Goal: Task Accomplishment & Management: Complete application form

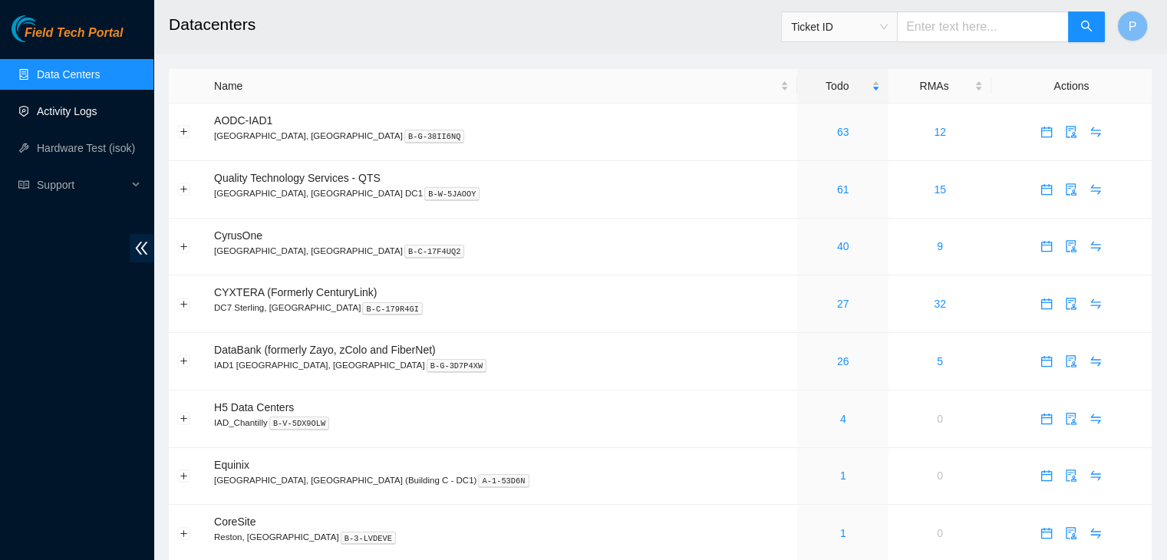
click at [71, 107] on link "Activity Logs" at bounding box center [67, 111] width 61 height 12
click at [61, 111] on link "Activity Logs" at bounding box center [67, 111] width 61 height 12
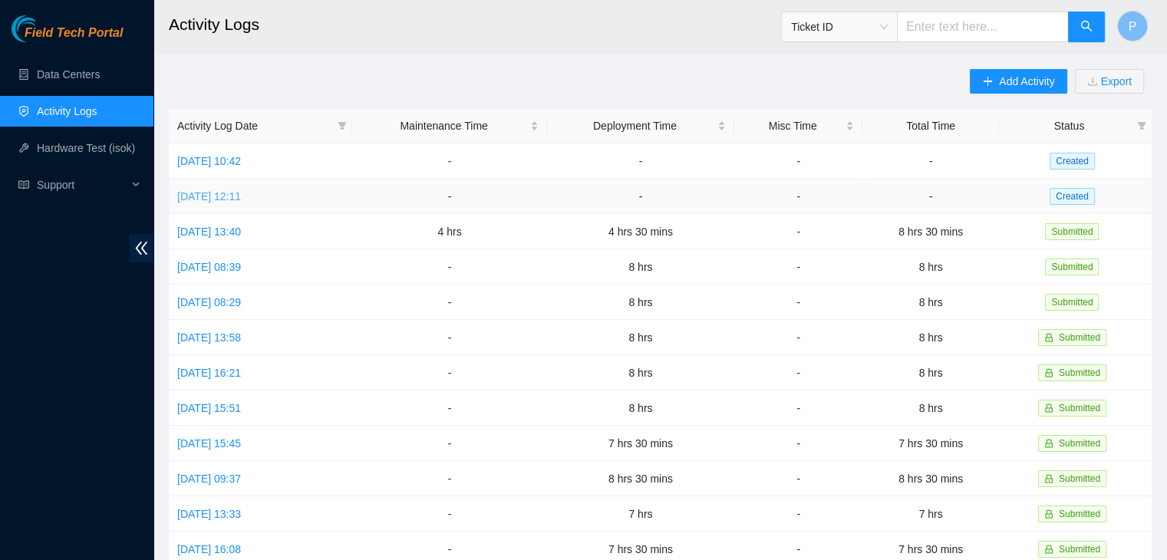
click at [241, 196] on link "Thu, 18 Sep 2025 12:11" at bounding box center [209, 196] width 64 height 12
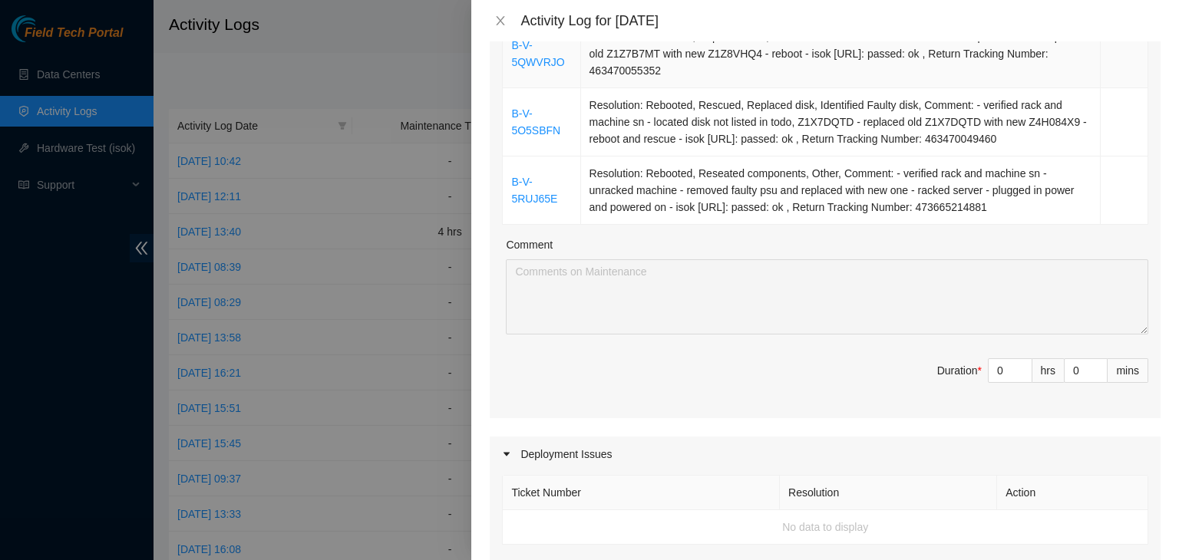
scroll to position [393, 0]
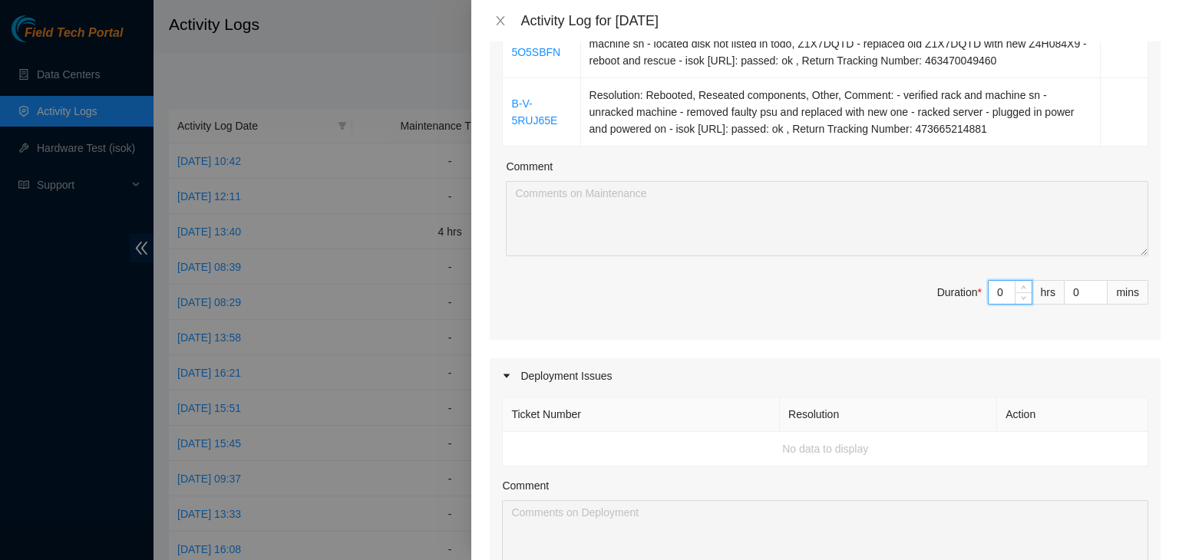
click at [988, 286] on input "0" at bounding box center [1009, 292] width 43 height 23
type input "08"
type input "8"
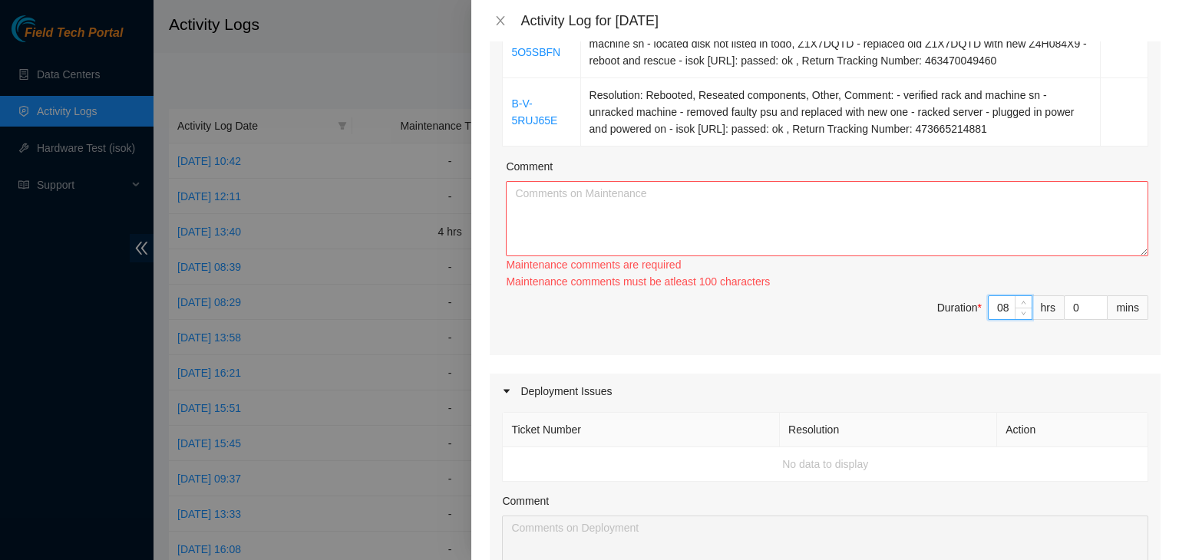
type input "8"
type input "3"
type input "30"
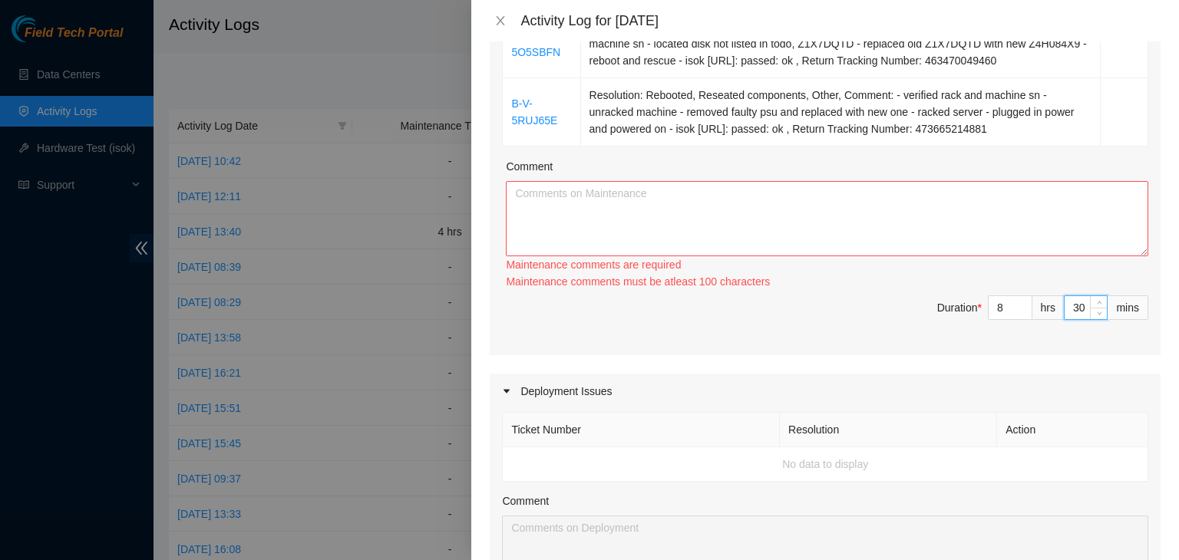
type input "30"
drag, startPoint x: 662, startPoint y: 177, endPoint x: 662, endPoint y: 186, distance: 9.2
click at [662, 186] on div "Comment Maintenance comments are required Maintenance comments must be atleast …" at bounding box center [827, 224] width 642 height 132
click at [662, 186] on textarea "Comment" at bounding box center [827, 218] width 642 height 75
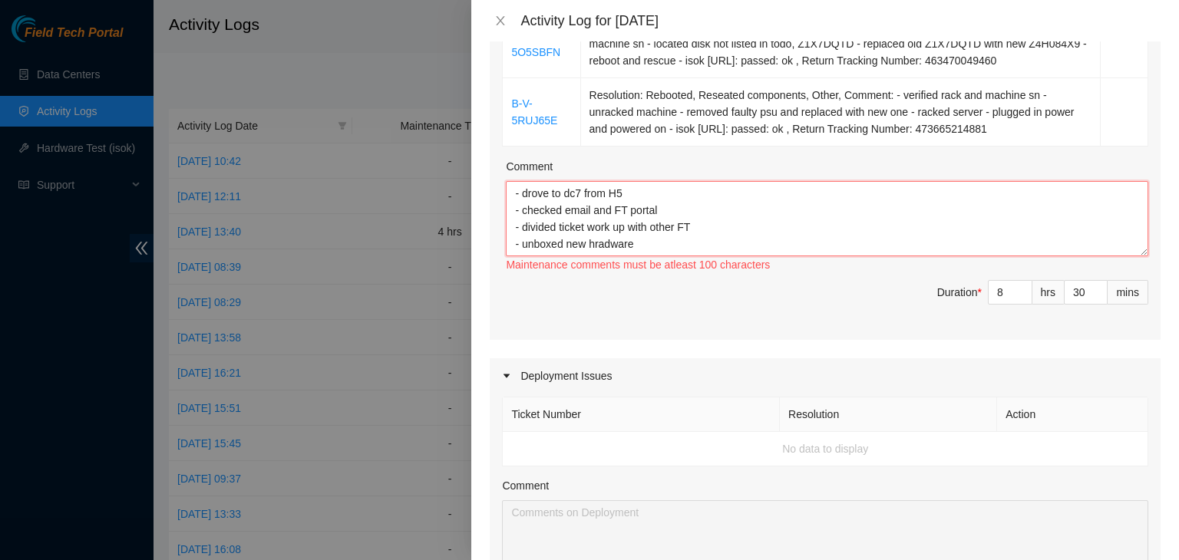
click at [609, 246] on textarea "- drove to dc7 from H5 - checked email and FT portal - divided ticket work up w…" at bounding box center [827, 218] width 642 height 75
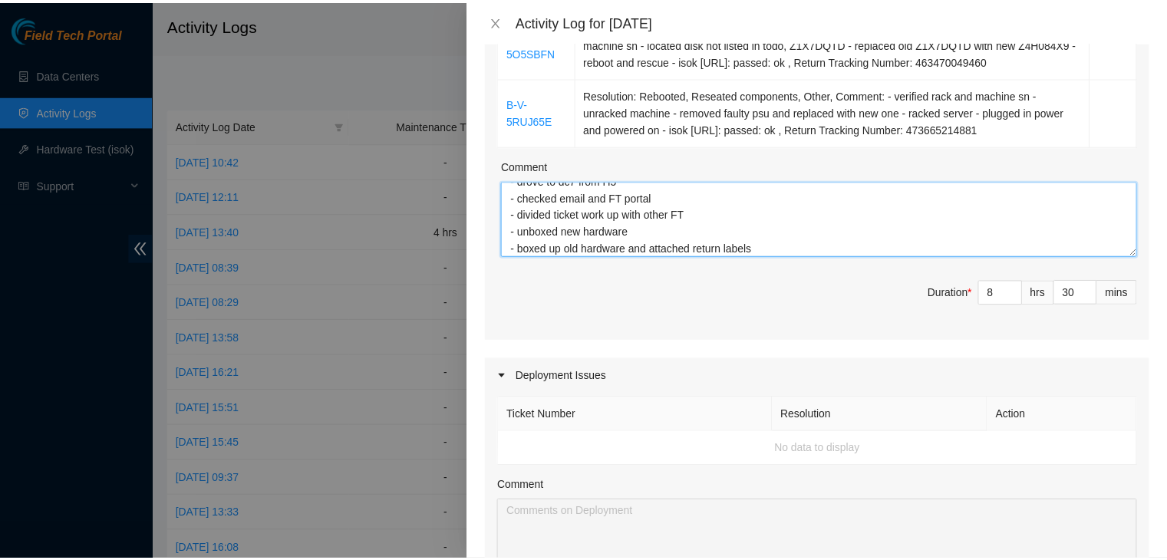
scroll to position [889, 0]
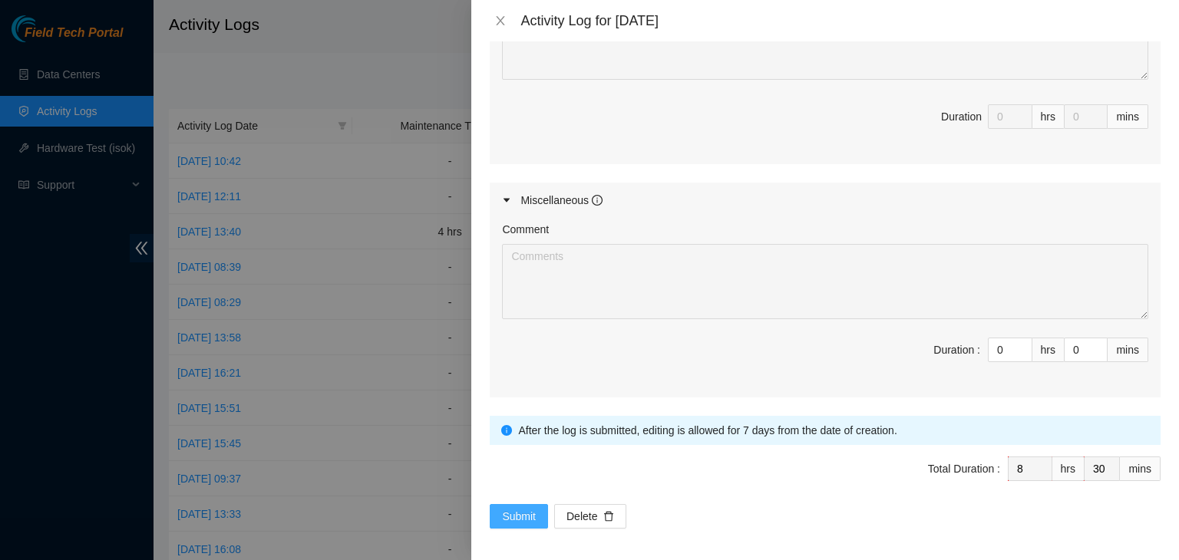
type textarea "- drove to dc7 from H5 - checked email and FT portal - divided ticket work up w…"
click at [515, 508] on span "Submit" at bounding box center [519, 516] width 34 height 17
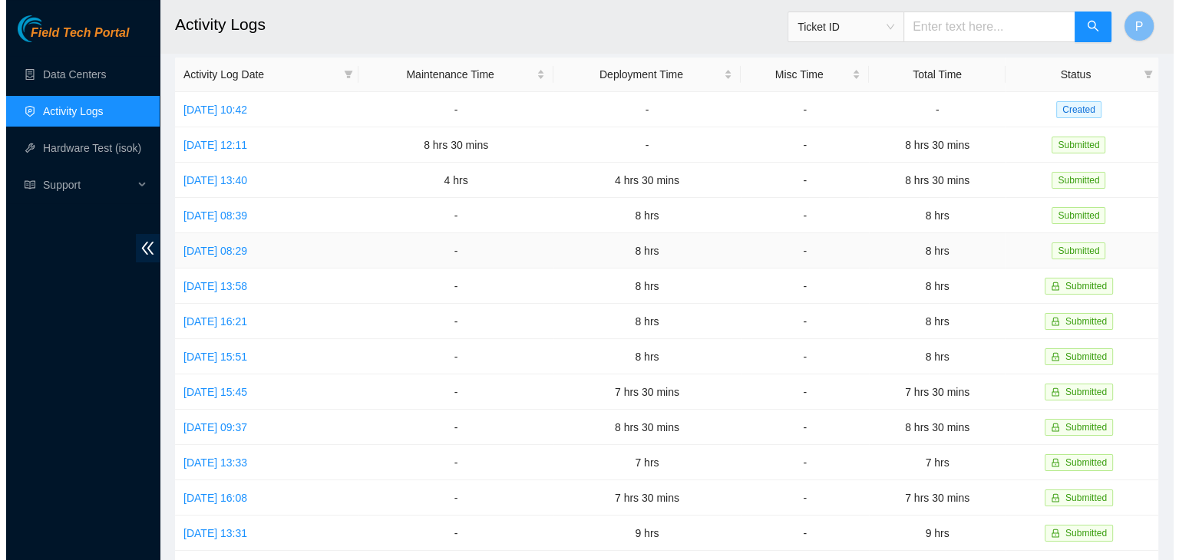
scroll to position [0, 0]
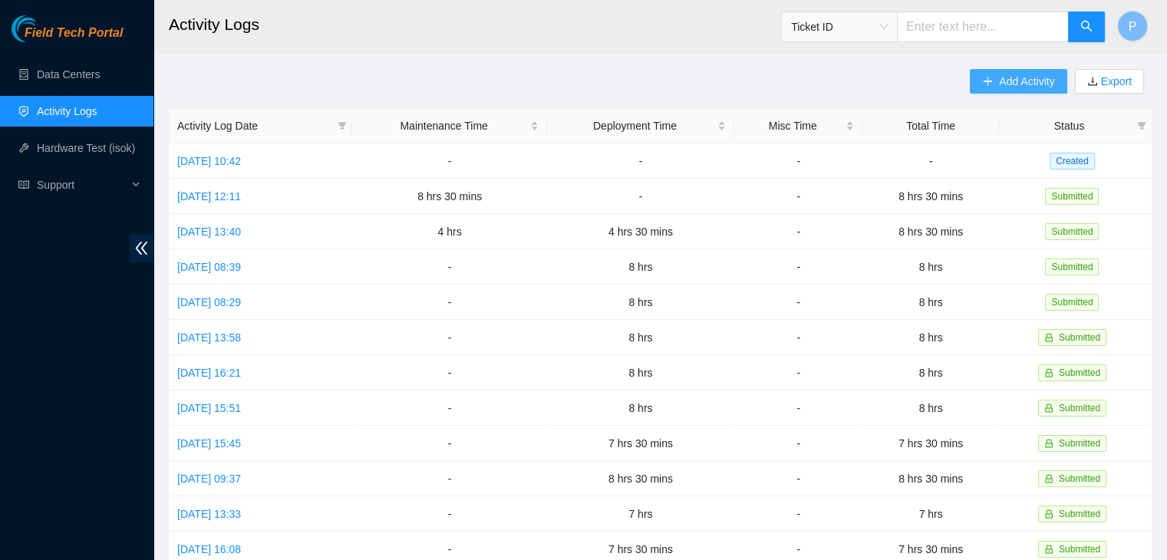
click at [1028, 83] on span "Add Activity" at bounding box center [1026, 81] width 55 height 17
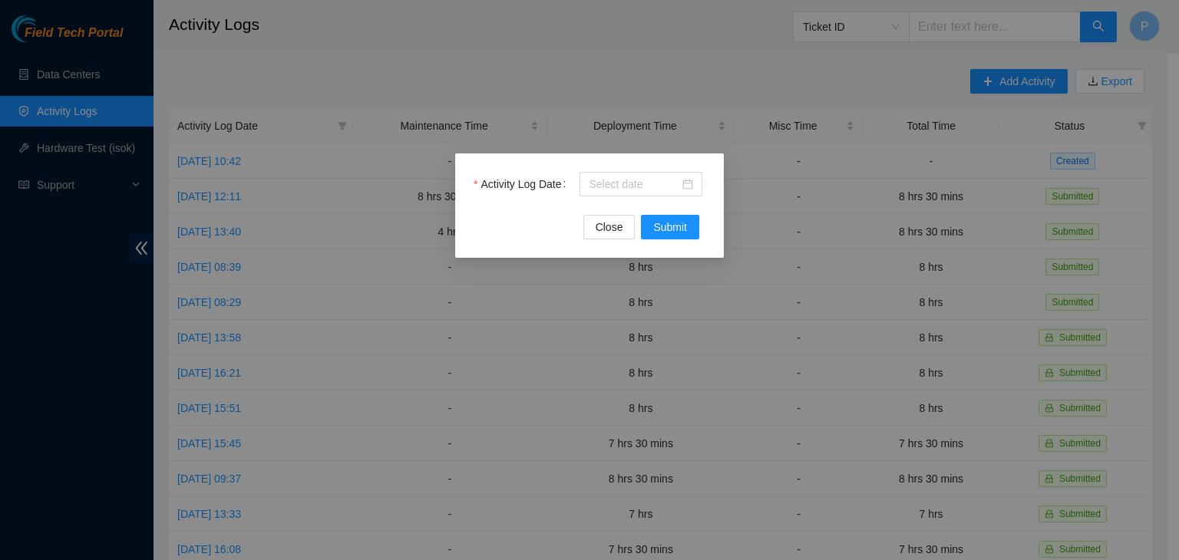
click at [441, 103] on div "Activity Log Date Close Submit" at bounding box center [589, 280] width 1179 height 560
click at [596, 230] on button "Close" at bounding box center [609, 227] width 52 height 25
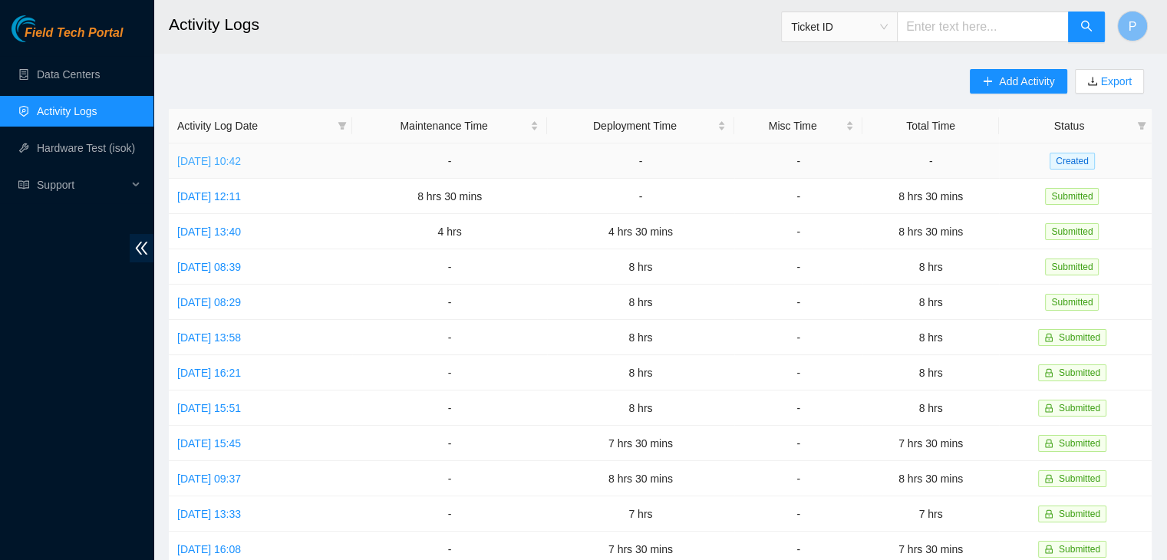
click at [233, 167] on link "Fri, 19 Sep 2025 10:42" at bounding box center [209, 161] width 64 height 12
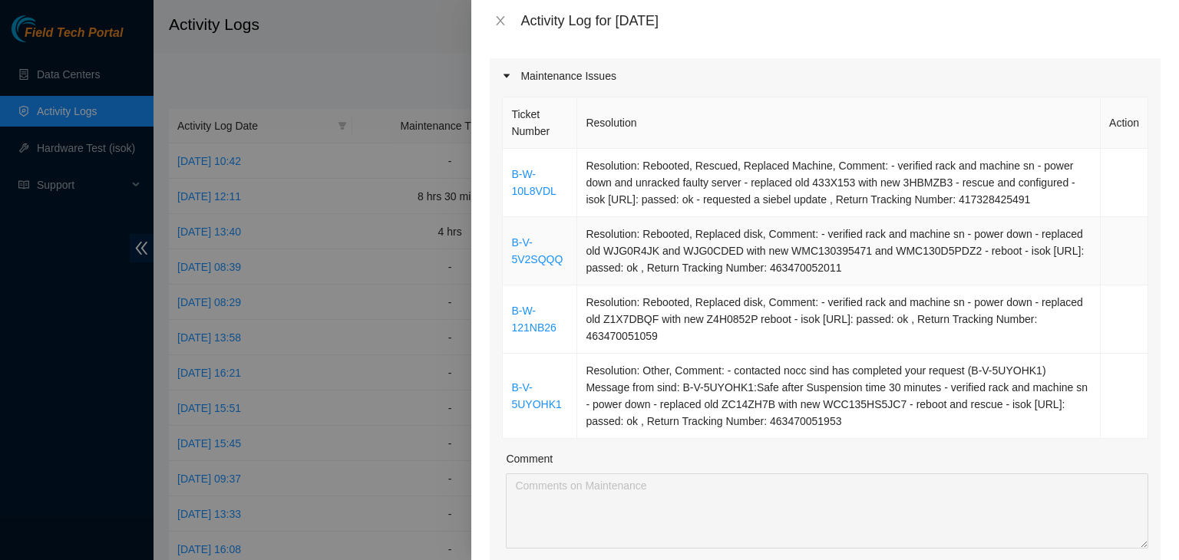
scroll to position [275, 0]
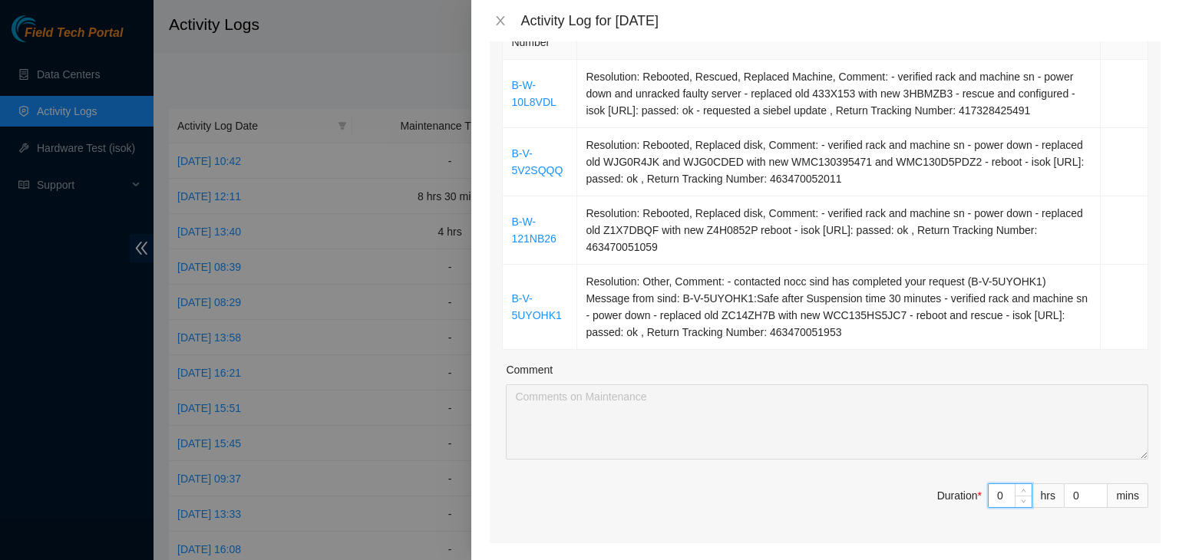
click at [990, 491] on input "0" at bounding box center [1009, 495] width 43 height 23
type input "08"
type input "8"
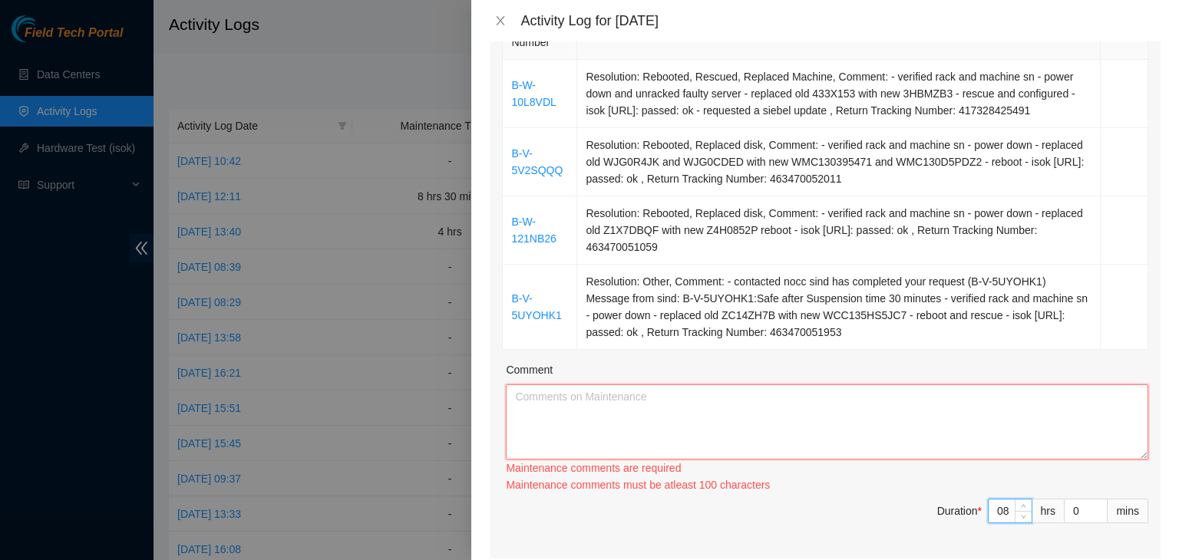
type input "8"
click at [816, 390] on textarea "Comment" at bounding box center [827, 421] width 642 height 75
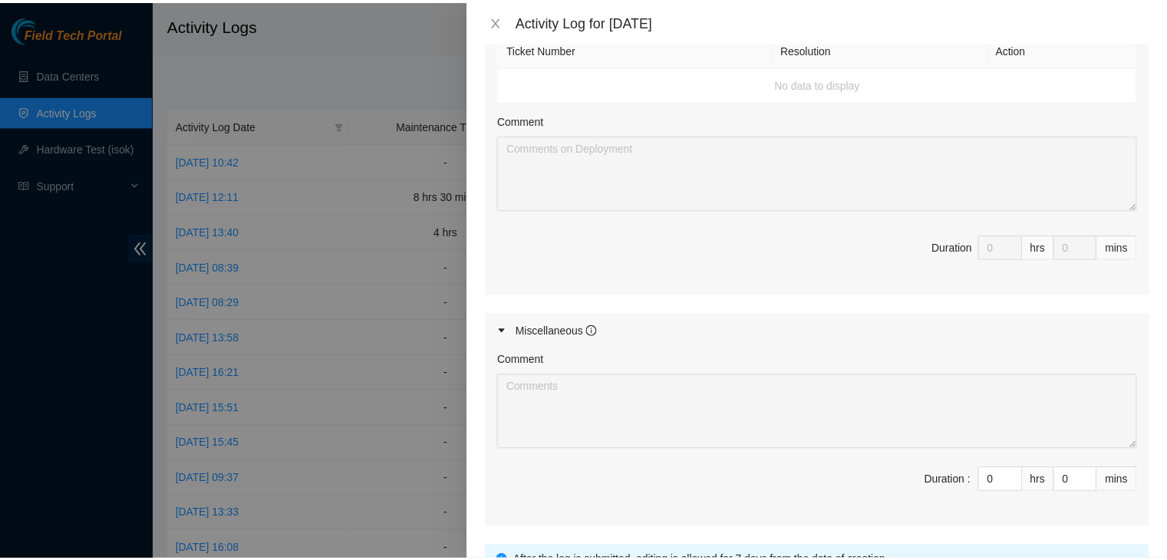
scroll to position [974, 0]
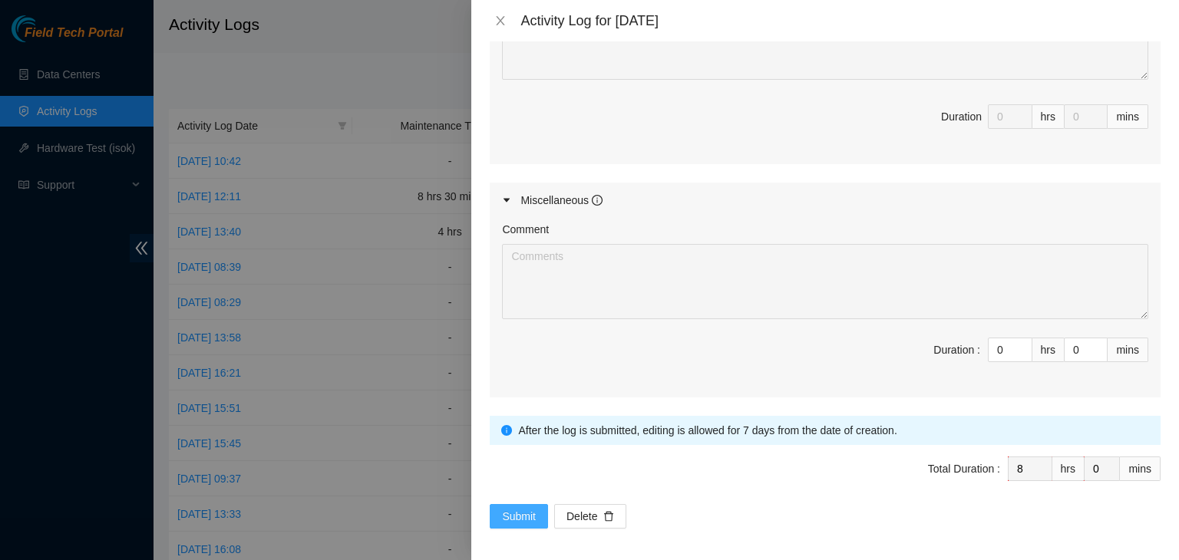
type textarea "- checked email and FT portal - divided ticket work up with other FT - unboxed …"
click at [514, 513] on span "Submit" at bounding box center [519, 516] width 34 height 17
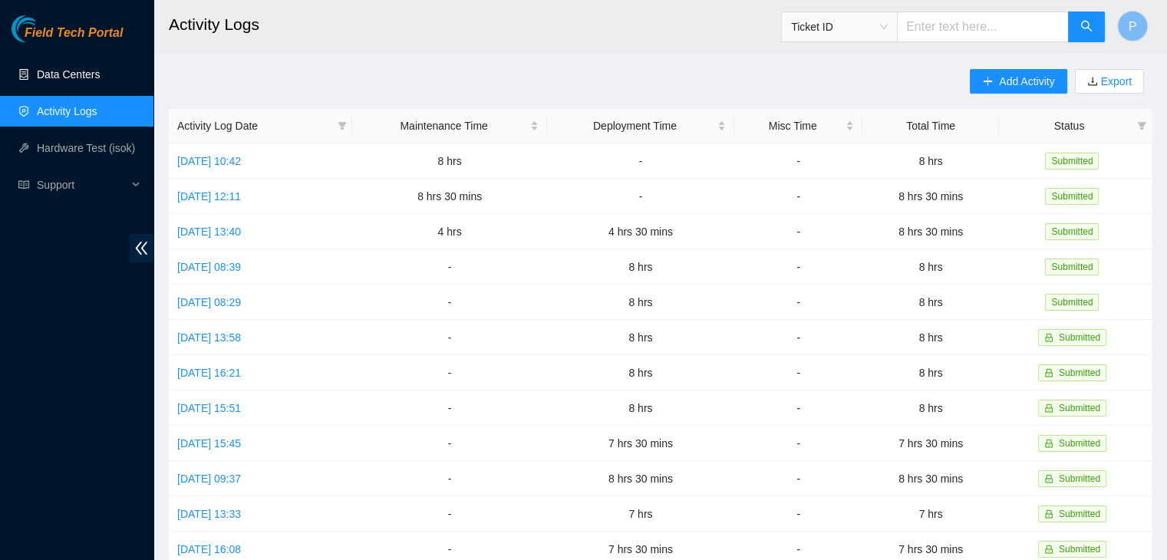
click at [100, 68] on link "Data Centers" at bounding box center [68, 74] width 63 height 12
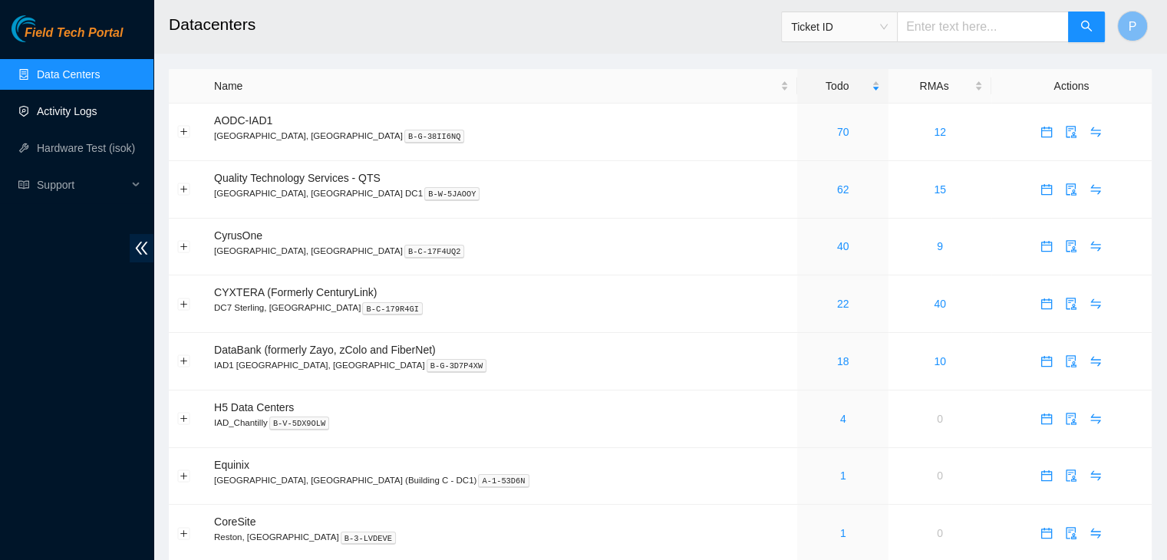
click at [83, 117] on link "Activity Logs" at bounding box center [67, 111] width 61 height 12
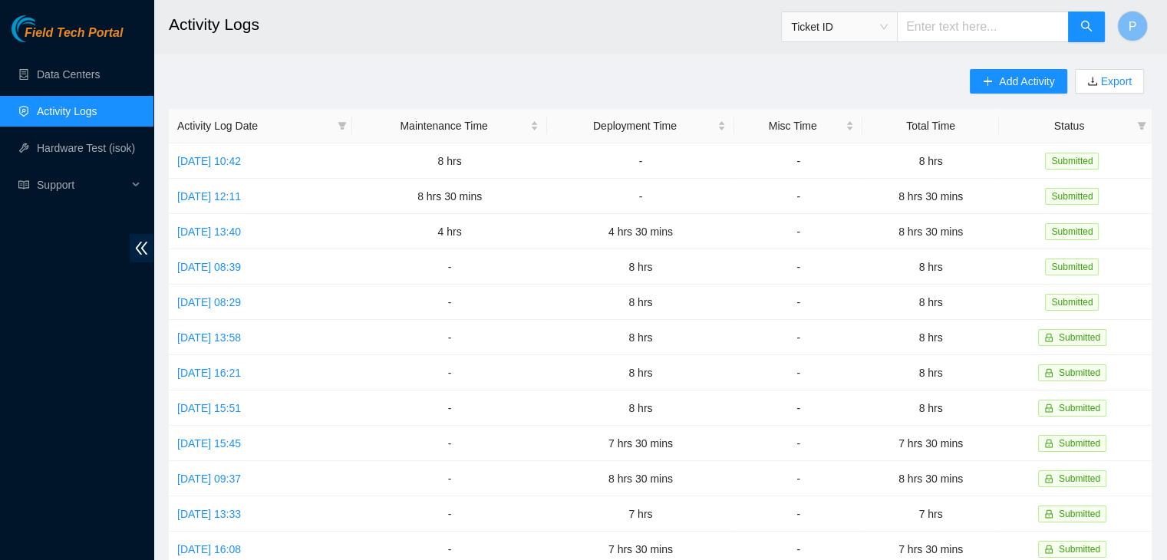
click at [12, 480] on div "Field Tech Portal Data Centers Activity Logs Hardware Test (isok) Support" at bounding box center [76, 287] width 153 height 545
